Goal: Task Accomplishment & Management: Use online tool/utility

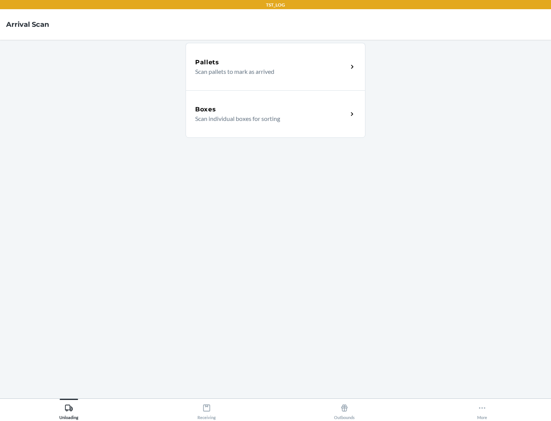
click at [271, 109] on div "Boxes" at bounding box center [271, 109] width 153 height 9
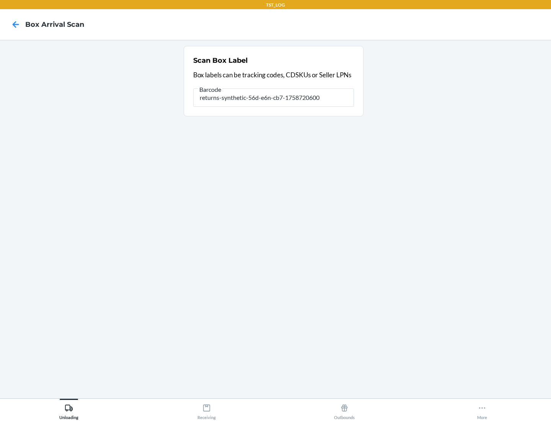
type input "returns-synthetic-56d-e6n-cb7-1758720600"
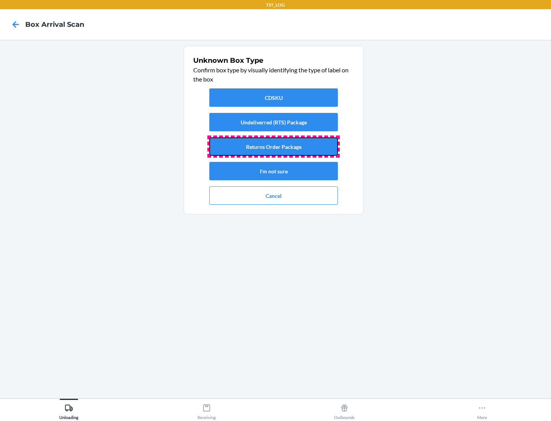
click at [274, 147] on button "Returns Order Package" at bounding box center [273, 146] width 129 height 18
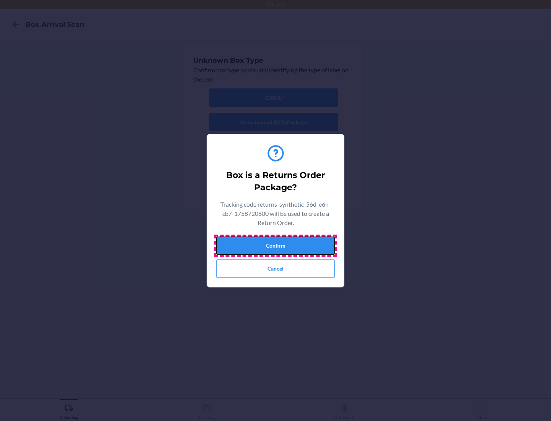
click at [275, 245] on button "Confirm" at bounding box center [275, 245] width 119 height 18
